Goal: Information Seeking & Learning: Compare options

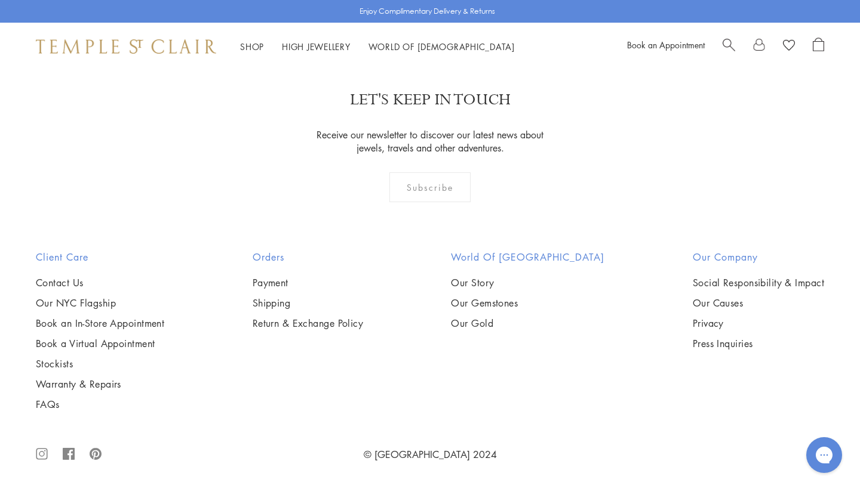
scroll to position [2940, 0]
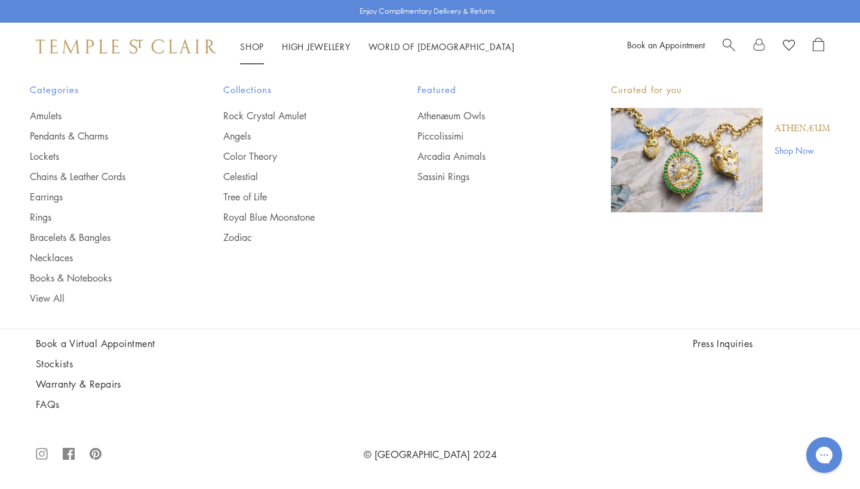
click at [247, 44] on link "Shop Shop" at bounding box center [252, 47] width 24 height 12
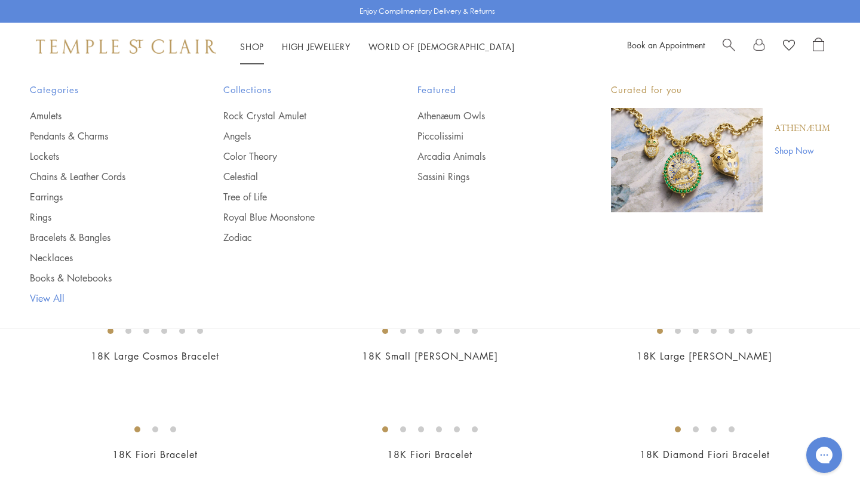
click at [58, 292] on link "View All" at bounding box center [103, 298] width 146 height 13
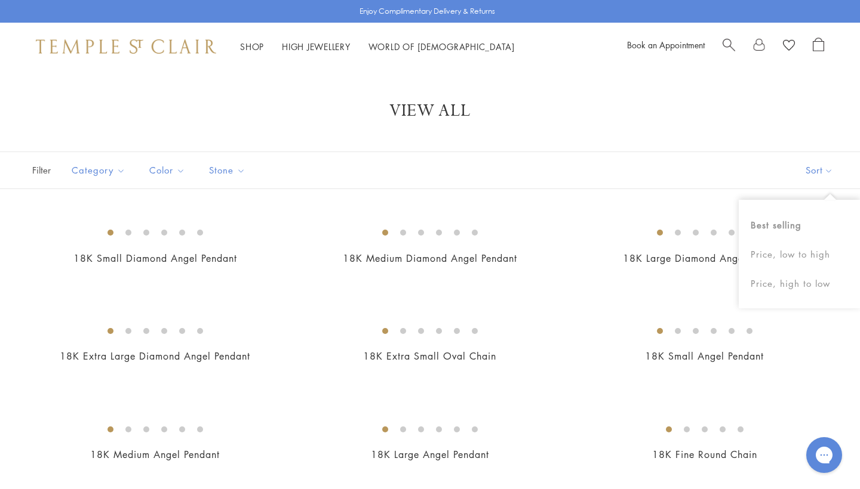
click at [822, 170] on button "Sort" at bounding box center [818, 170] width 81 height 36
click at [808, 171] on button "Sort" at bounding box center [818, 170] width 81 height 36
click at [771, 255] on button "Price, low to high" at bounding box center [798, 254] width 121 height 29
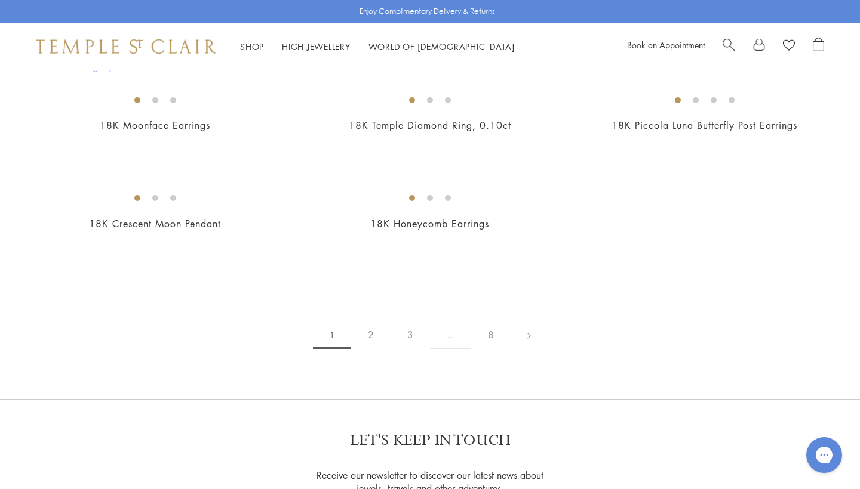
scroll to position [2100, 0]
click at [0, 0] on img at bounding box center [0, 0] width 0 height 0
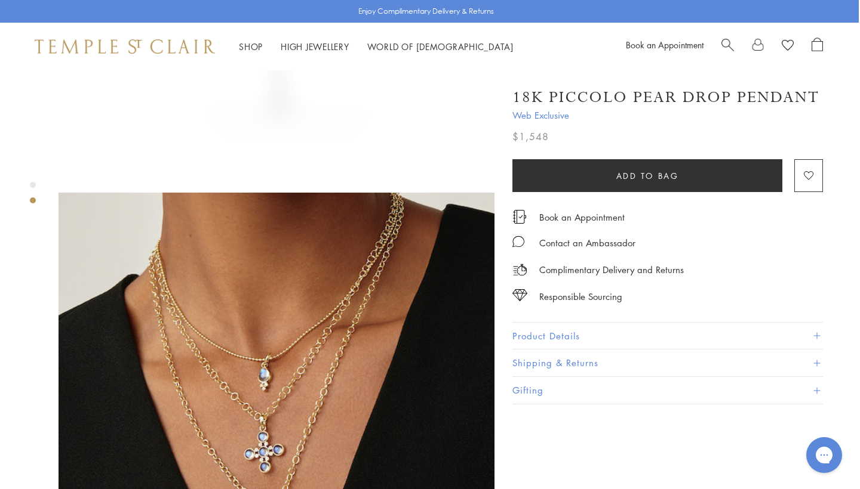
scroll to position [335, 1]
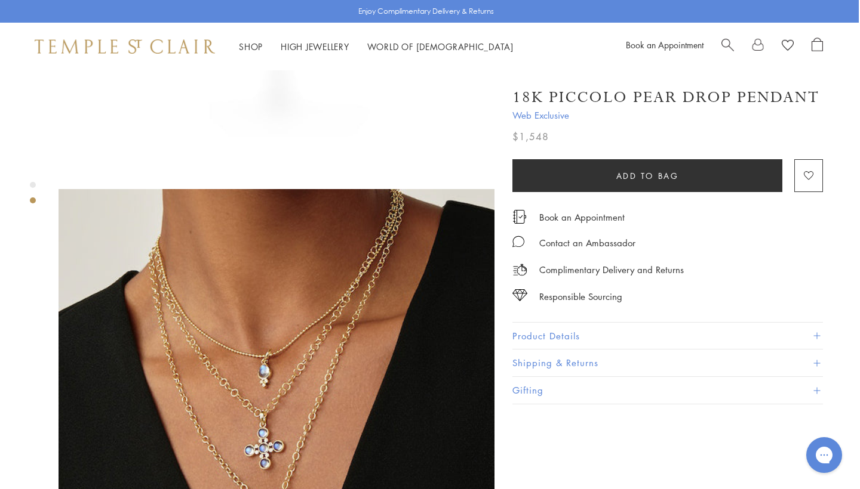
click at [535, 335] on button "Product Details" at bounding box center [667, 336] width 310 height 27
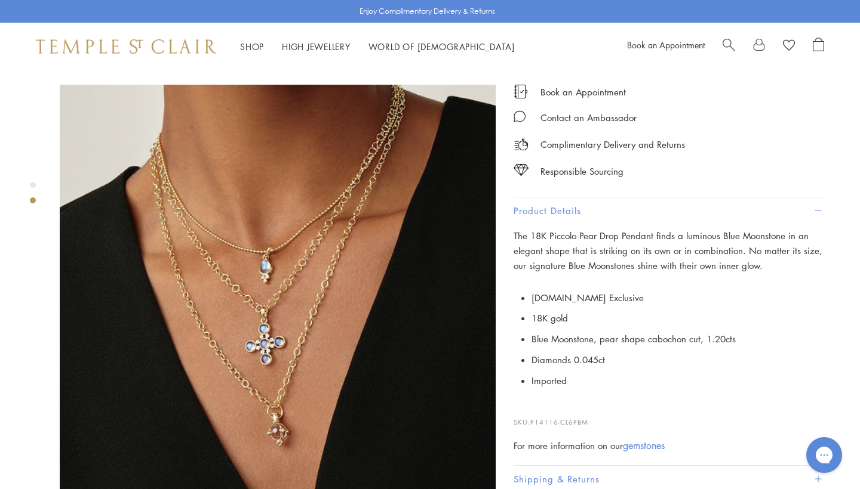
scroll to position [447, 0]
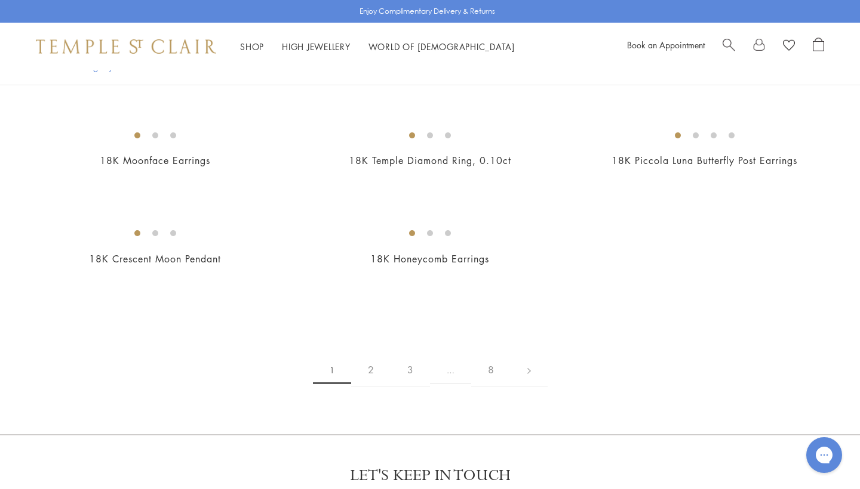
scroll to position [2103, 0]
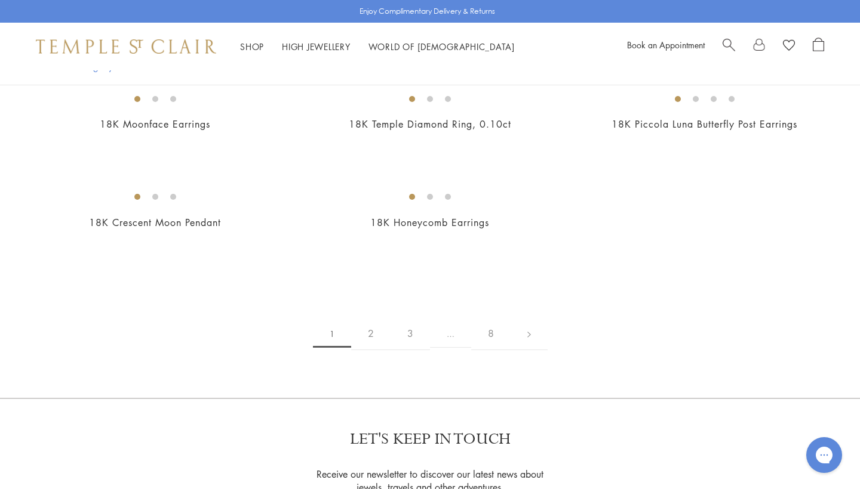
click at [0, 0] on img at bounding box center [0, 0] width 0 height 0
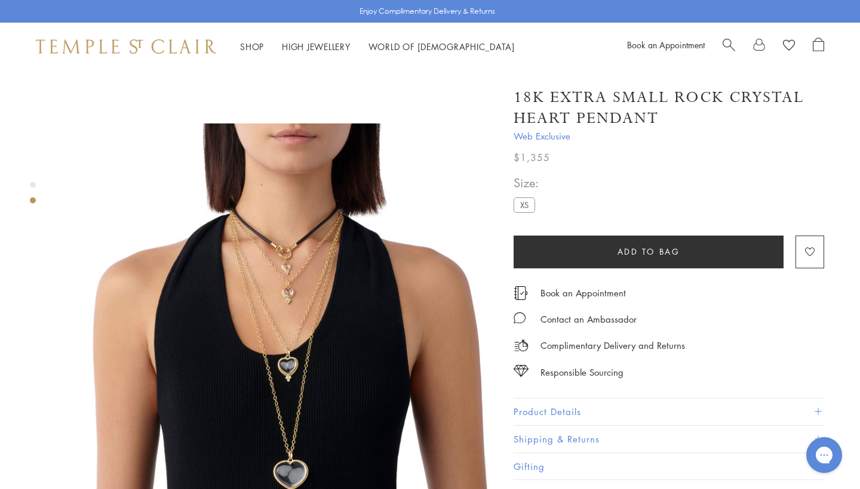
scroll to position [405, 0]
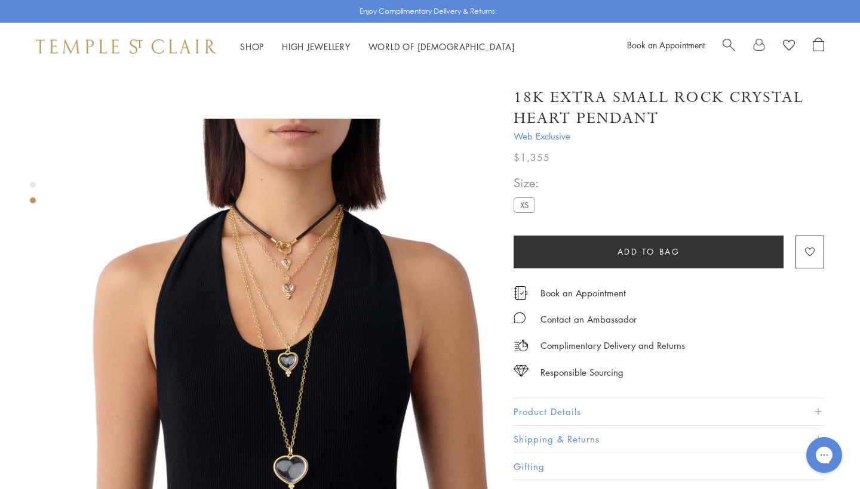
click at [531, 408] on button "Product Details" at bounding box center [668, 412] width 310 height 27
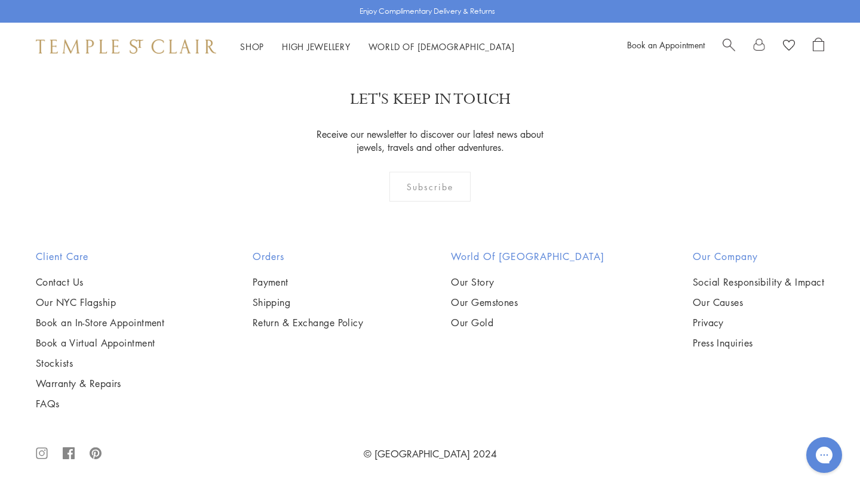
scroll to position [4071, 0]
click at [0, 0] on img at bounding box center [0, 0] width 0 height 0
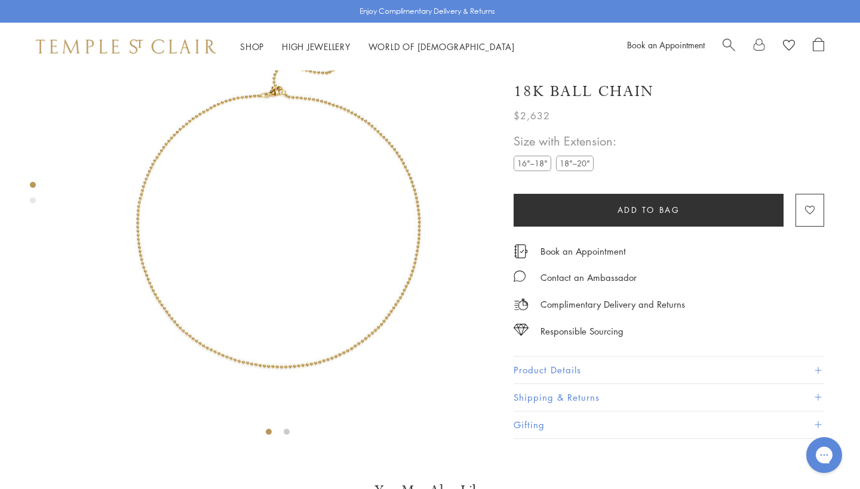
scroll to position [73, 0]
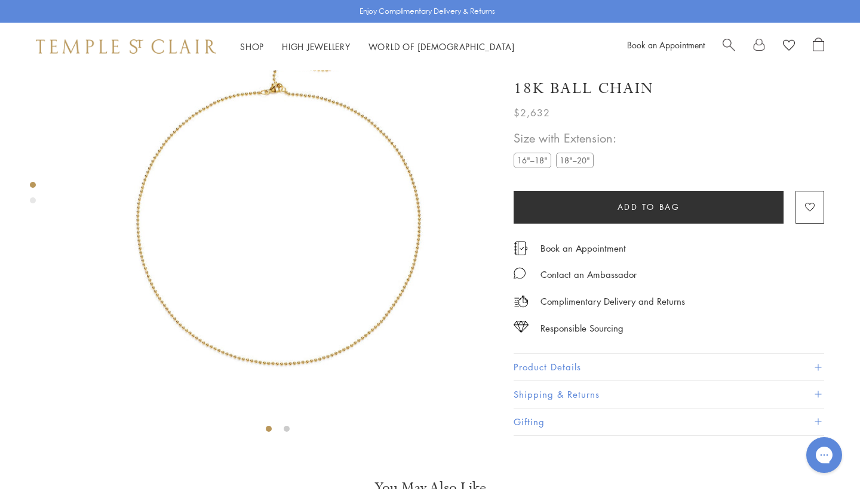
click at [391, 227] on img at bounding box center [278, 218] width 436 height 442
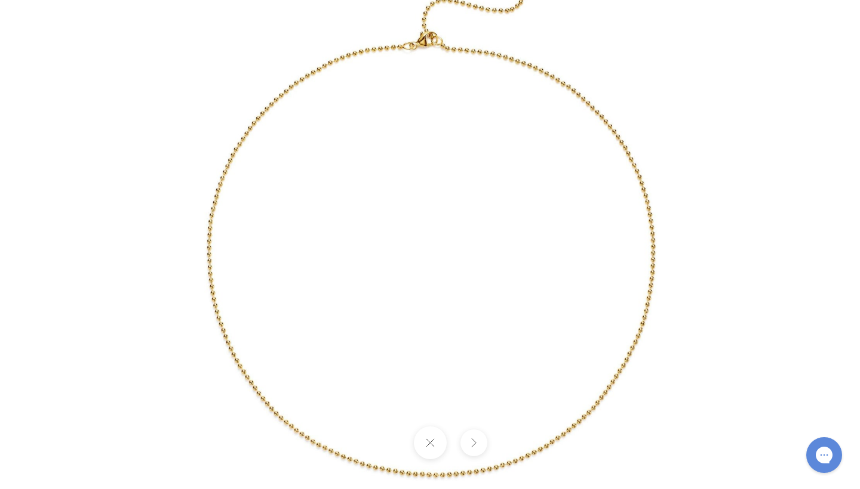
click at [391, 226] on img at bounding box center [429, 245] width 687 height 698
click at [433, 439] on button at bounding box center [429, 443] width 33 height 33
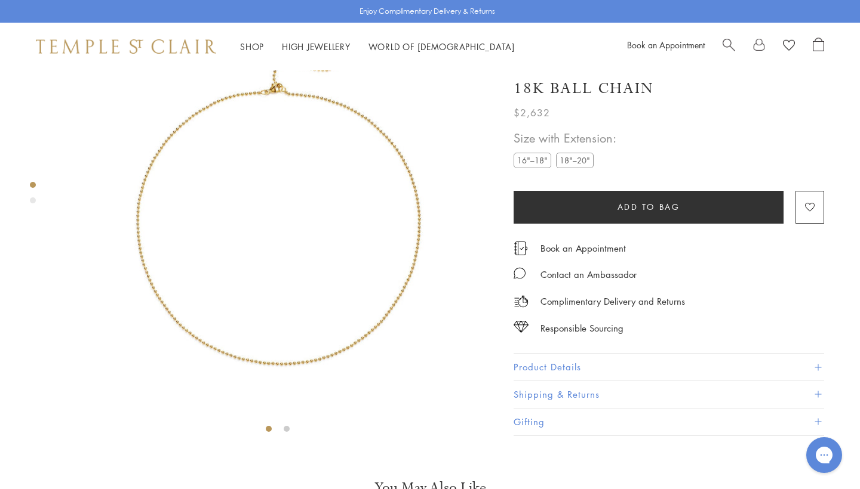
click at [527, 369] on button "Product Details" at bounding box center [668, 367] width 310 height 27
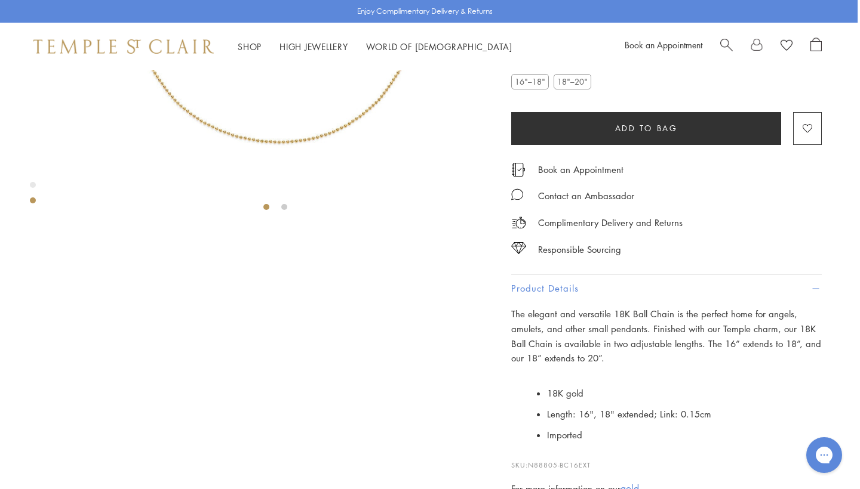
scroll to position [284, 2]
